Goal: Task Accomplishment & Management: Manage account settings

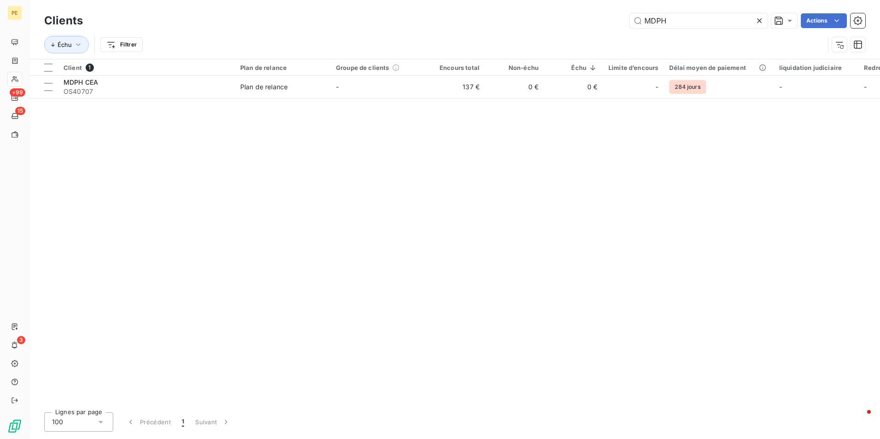
drag, startPoint x: 693, startPoint y: 29, endPoint x: 557, endPoint y: 29, distance: 135.3
click at [557, 29] on div "Clients MDPH Actions" at bounding box center [454, 20] width 821 height 19
drag, startPoint x: 673, startPoint y: 23, endPoint x: 577, endPoint y: 18, distance: 96.3
click at [577, 18] on div "MDPH Actions" at bounding box center [479, 20] width 771 height 15
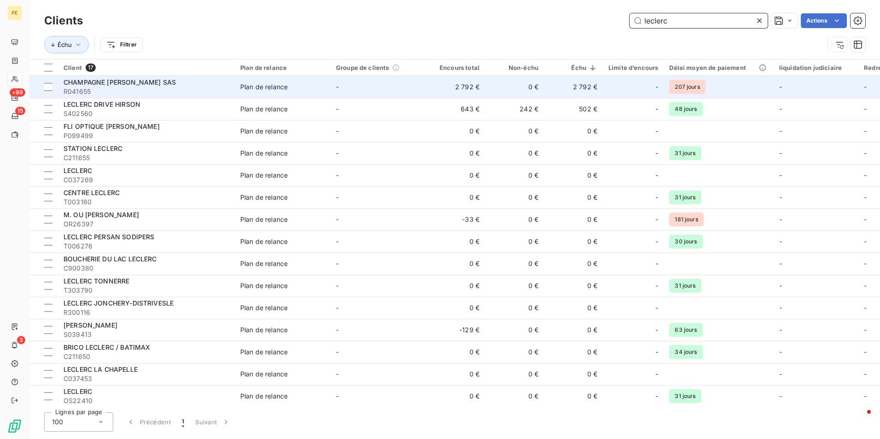
type input "leclerc"
click at [188, 85] on div "CHAMPAGNE [PERSON_NAME] SAS" at bounding box center [147, 82] width 166 height 9
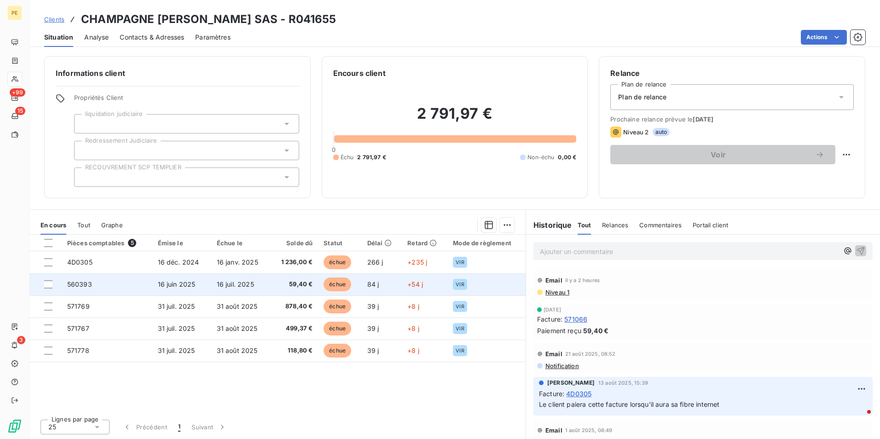
click at [235, 294] on td "16 juil. 2025" at bounding box center [240, 284] width 59 height 22
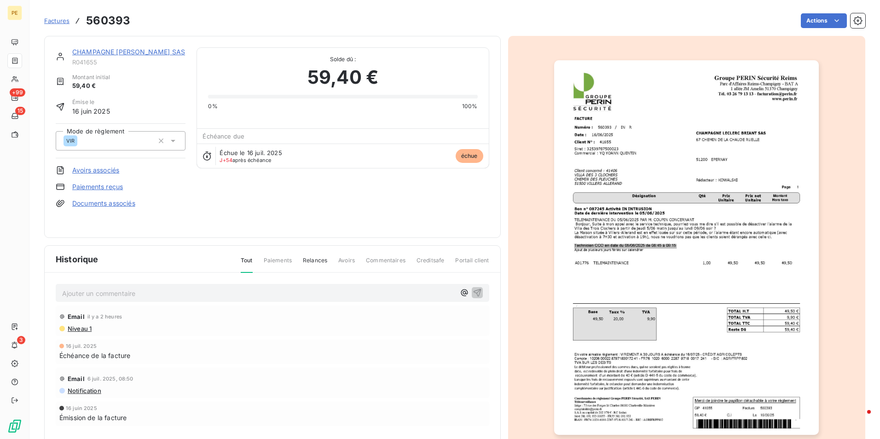
click at [614, 244] on img "button" at bounding box center [686, 247] width 265 height 375
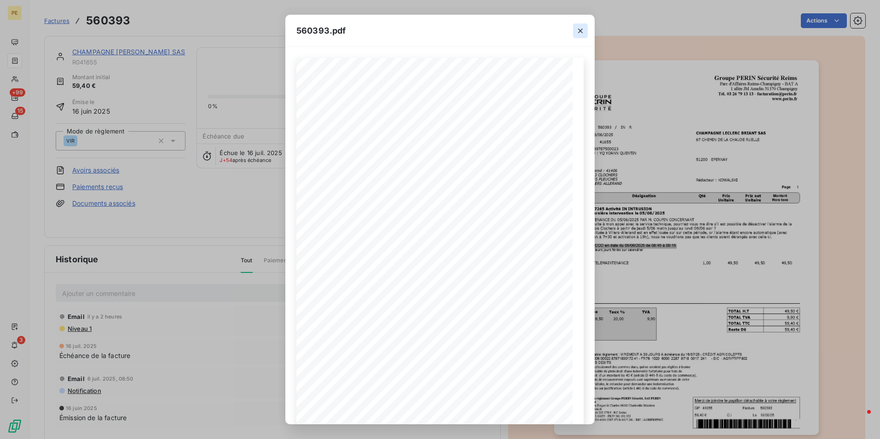
click at [580, 31] on icon "button" at bounding box center [580, 30] width 9 height 9
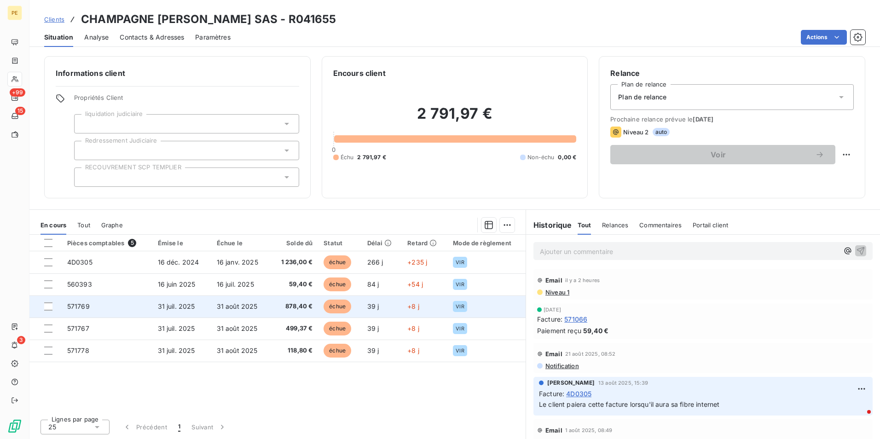
click at [217, 312] on td "31 août 2025" at bounding box center [240, 306] width 59 height 22
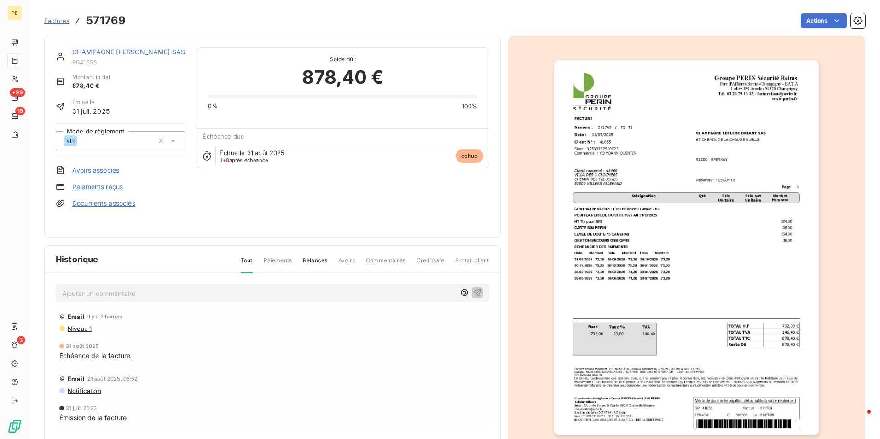
click at [702, 268] on img "button" at bounding box center [686, 247] width 265 height 375
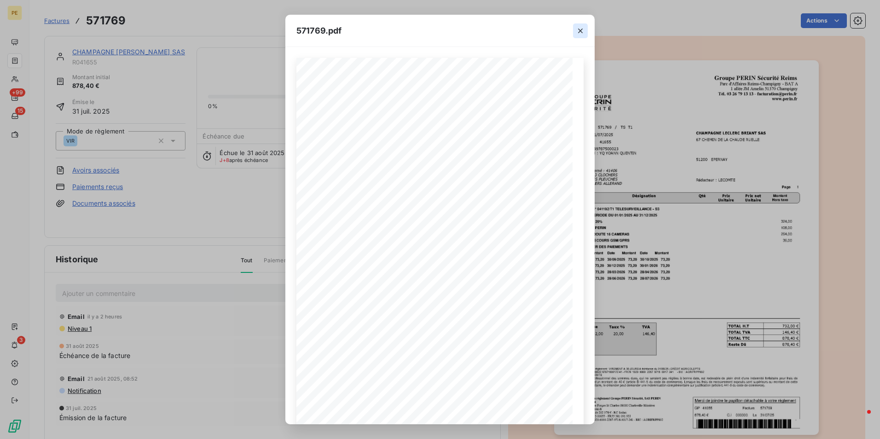
click at [578, 30] on icon "button" at bounding box center [580, 30] width 9 height 9
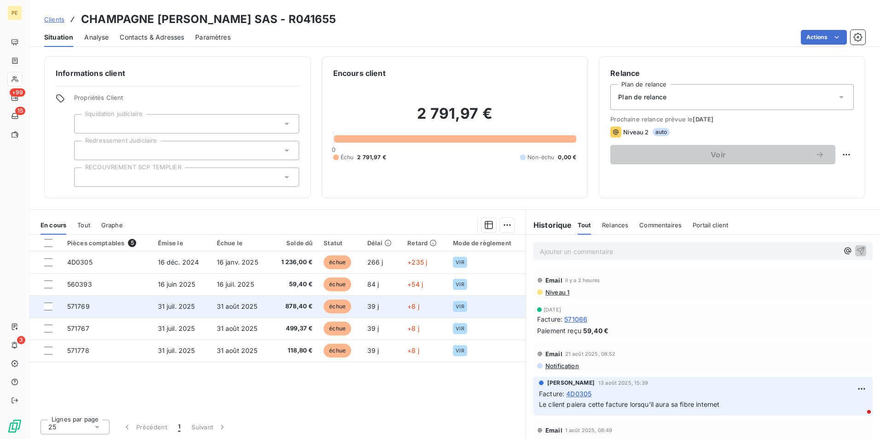
click at [192, 306] on span "31 juil. 2025" at bounding box center [176, 306] width 37 height 8
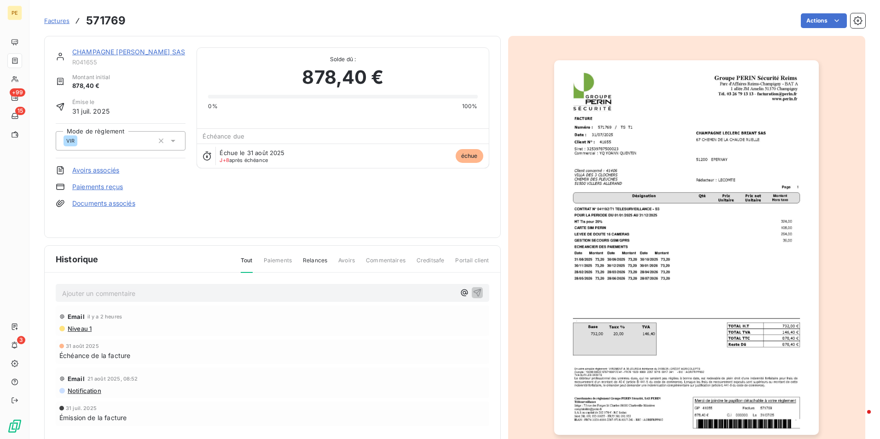
click at [627, 273] on img "button" at bounding box center [686, 247] width 265 height 375
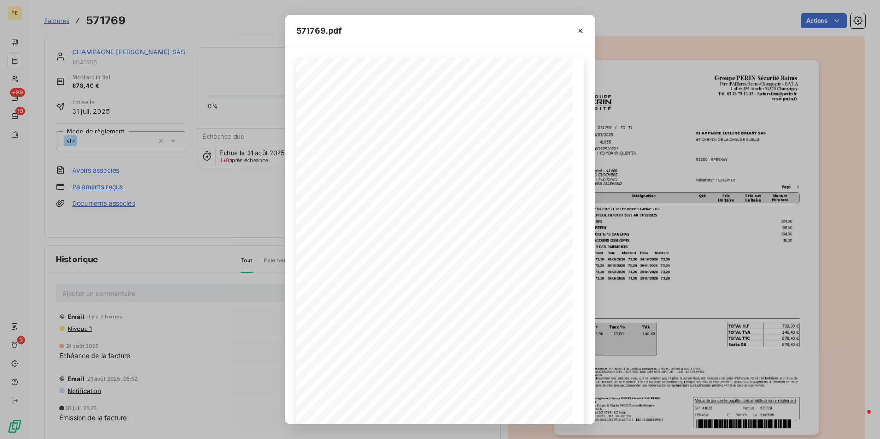
click at [203, 196] on div "571769.pdf Groupe PERIN SÈcuritÈ Reims Parc d'Affaires [GEOGRAPHIC_DATA]-[GEOGR…" at bounding box center [440, 219] width 880 height 439
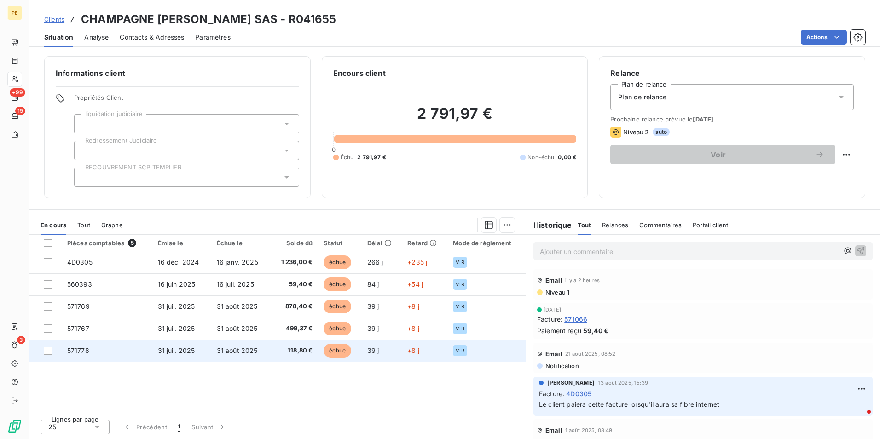
click at [103, 358] on td "571778" at bounding box center [107, 351] width 91 height 22
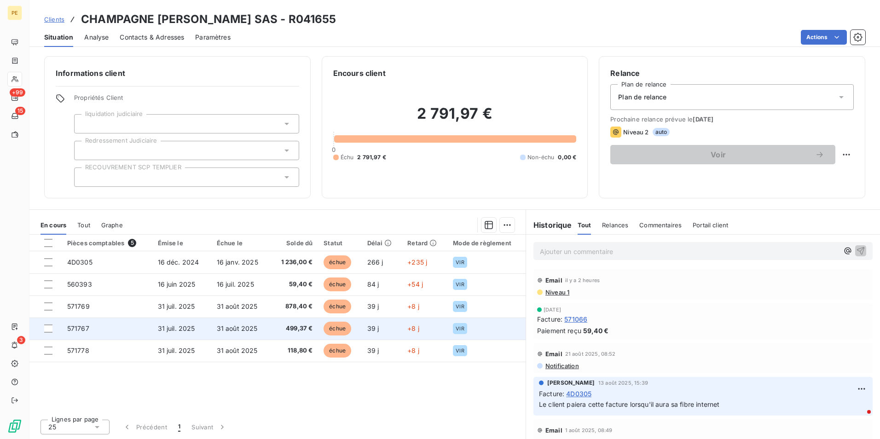
click at [190, 335] on td "31 juil. 2025" at bounding box center [181, 329] width 59 height 22
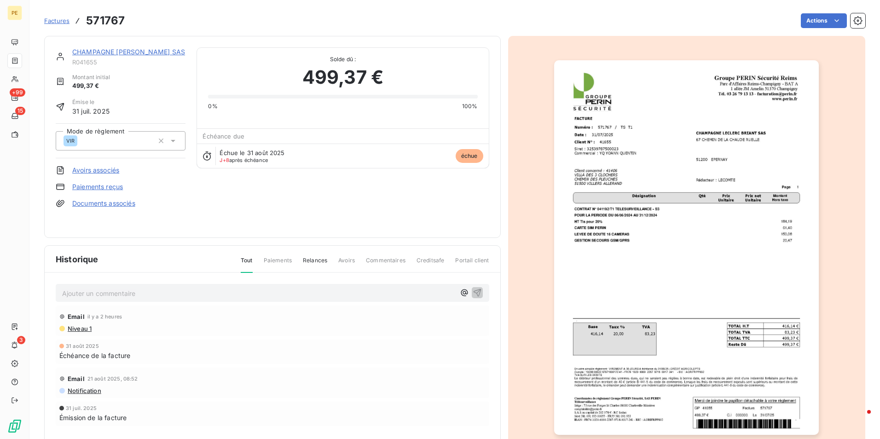
click at [587, 222] on img "button" at bounding box center [686, 247] width 265 height 375
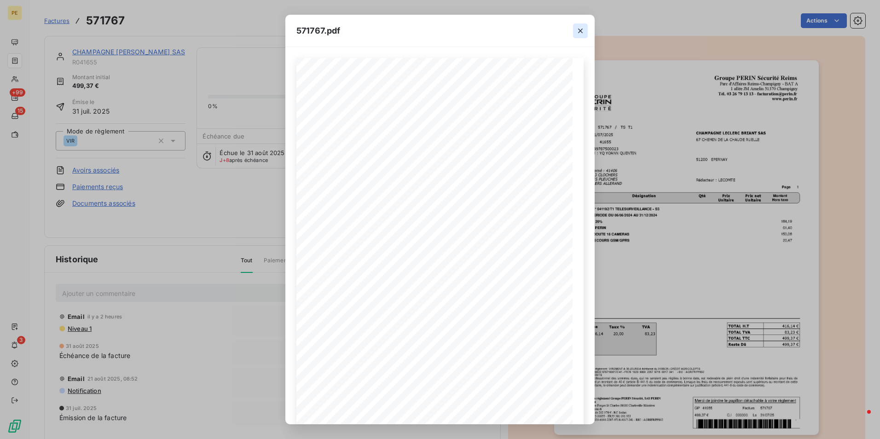
click at [579, 31] on icon "button" at bounding box center [580, 30] width 9 height 9
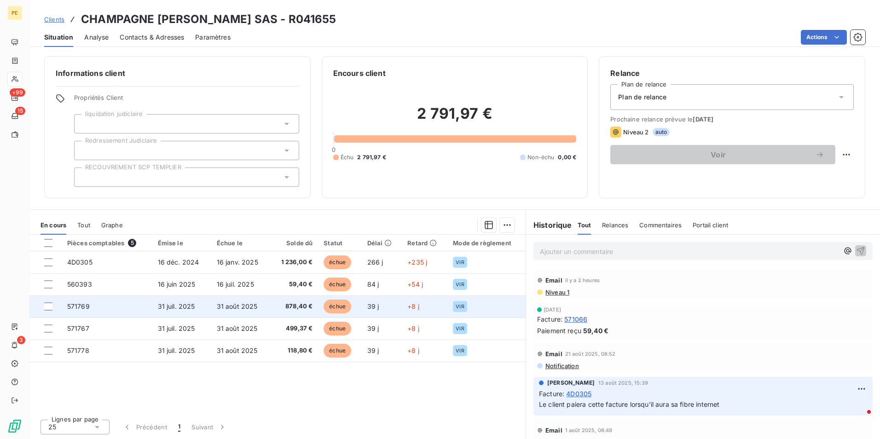
click at [152, 304] on td "31 juil. 2025" at bounding box center [181, 306] width 59 height 22
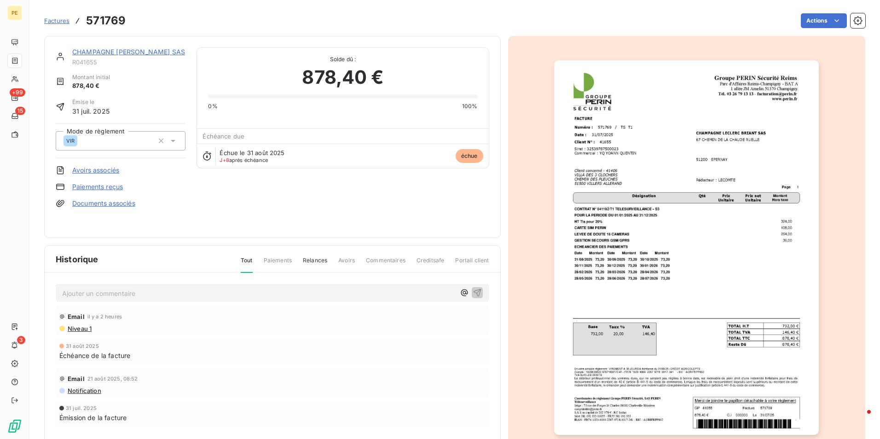
click at [615, 234] on img "button" at bounding box center [686, 247] width 265 height 375
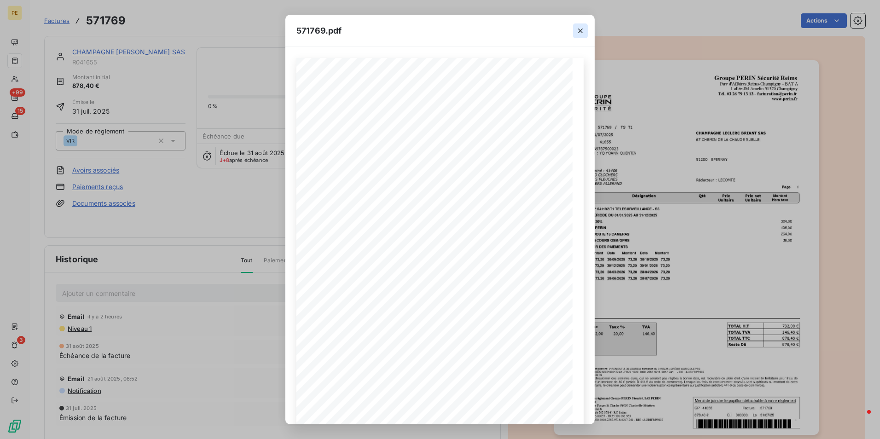
click at [580, 35] on button "button" at bounding box center [580, 30] width 15 height 15
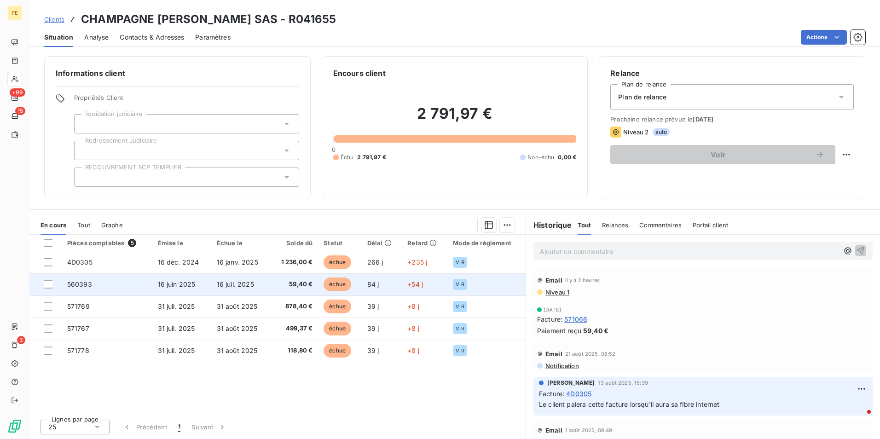
scroll to position [0, 0]
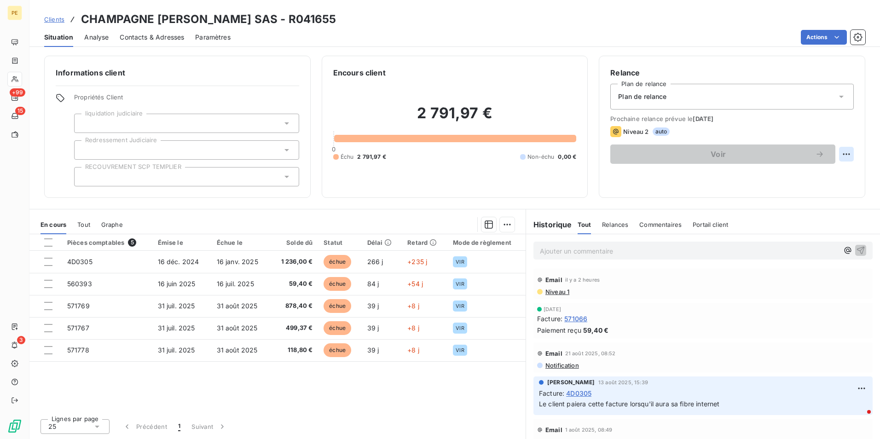
click at [842, 154] on html "PE +99 15 3 Clients CHAMPAGNE [PERSON_NAME] SAS - R041655 Situation Analyse Con…" at bounding box center [440, 219] width 880 height 439
click at [807, 176] on div "Replanifier cette action" at bounding box center [801, 174] width 82 height 15
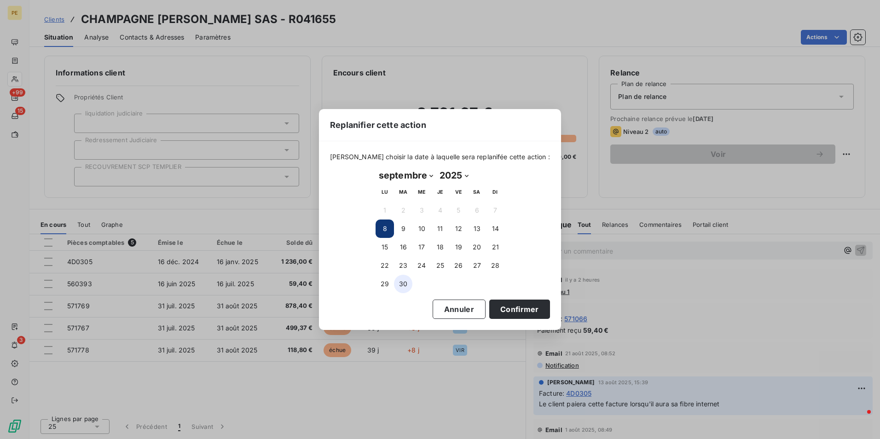
click at [404, 284] on button "30" at bounding box center [403, 284] width 18 height 18
click at [435, 177] on select "janvier février mars avril mai juin juillet août septembre octobre novembre déc…" at bounding box center [405, 175] width 61 height 15
select select "9"
click at [375, 168] on select "janvier février mars avril mai juin juillet août septembre octobre novembre déc…" at bounding box center [405, 175] width 61 height 15
click at [457, 284] on button "31" at bounding box center [458, 284] width 18 height 18
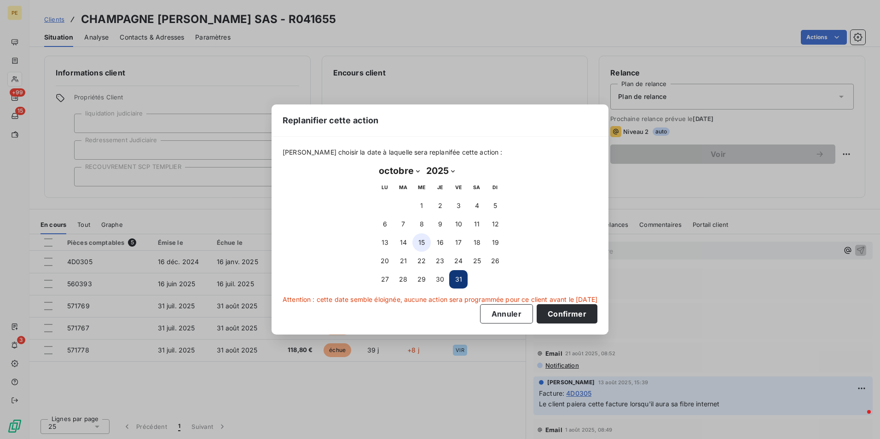
click at [422, 242] on button "15" at bounding box center [421, 242] width 18 height 18
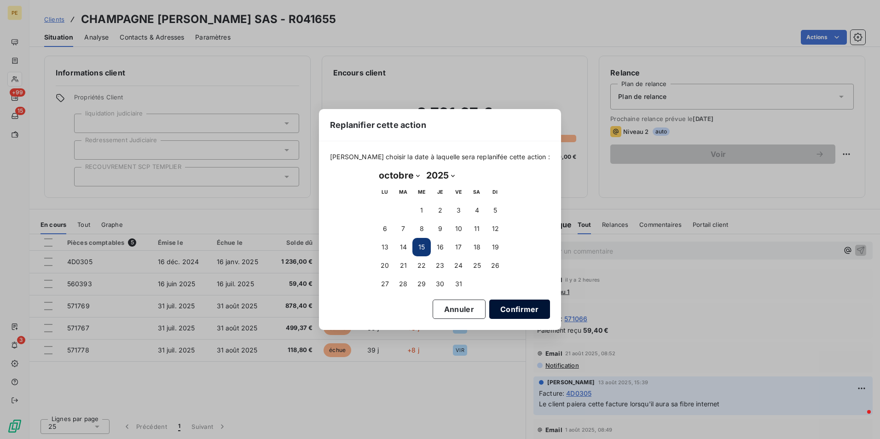
click at [515, 306] on button "Confirmer" at bounding box center [519, 309] width 61 height 19
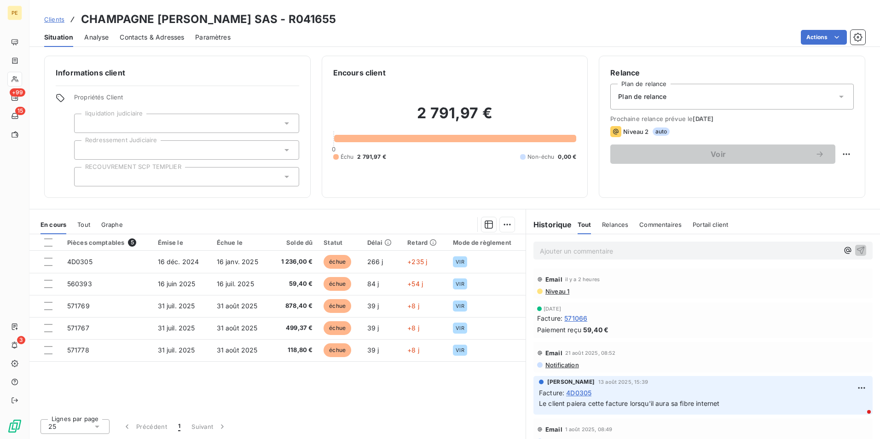
scroll to position [0, 0]
click at [277, 383] on div "Pièces comptables 5 Émise le Échue le Solde dû Statut Délai Retard Mode de règl…" at bounding box center [277, 322] width 496 height 177
